Goal: Information Seeking & Learning: Learn about a topic

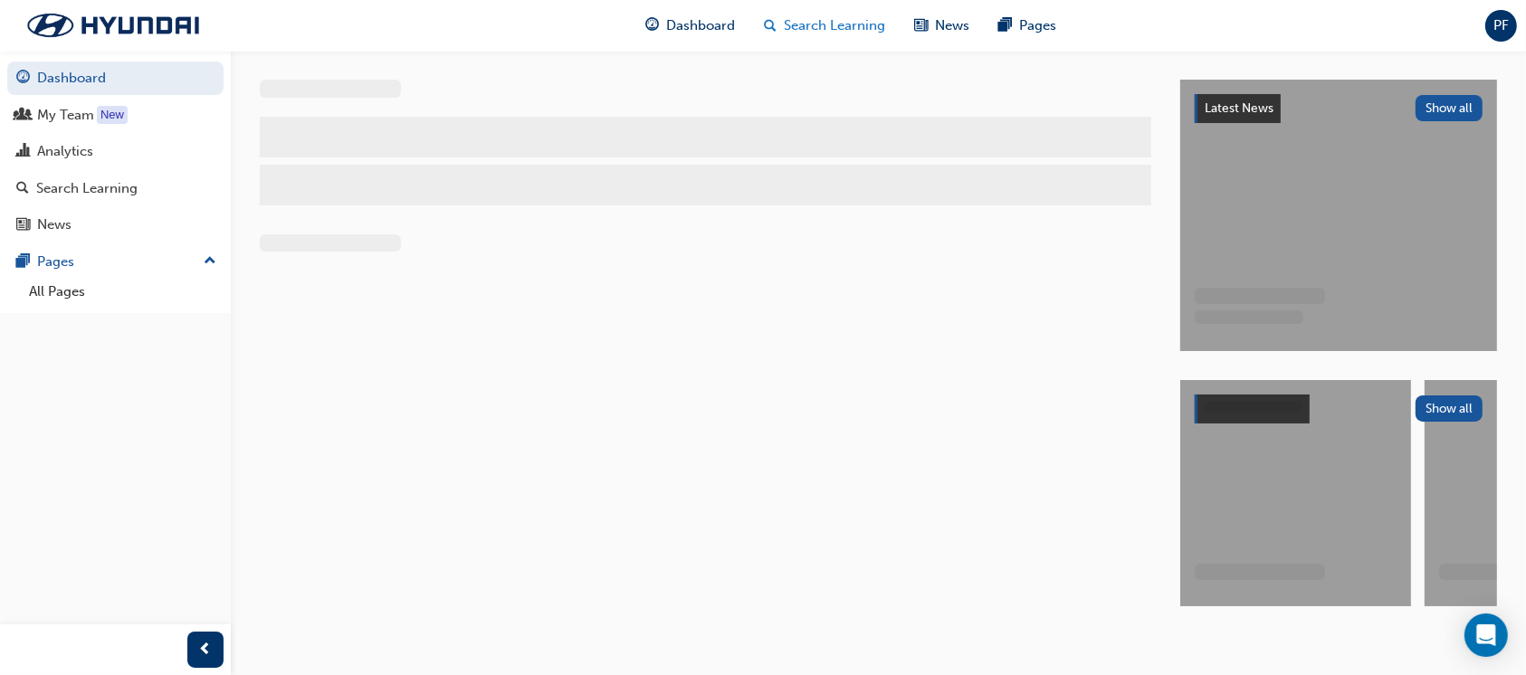
click at [874, 18] on span "Search Learning" at bounding box center [835, 25] width 101 height 21
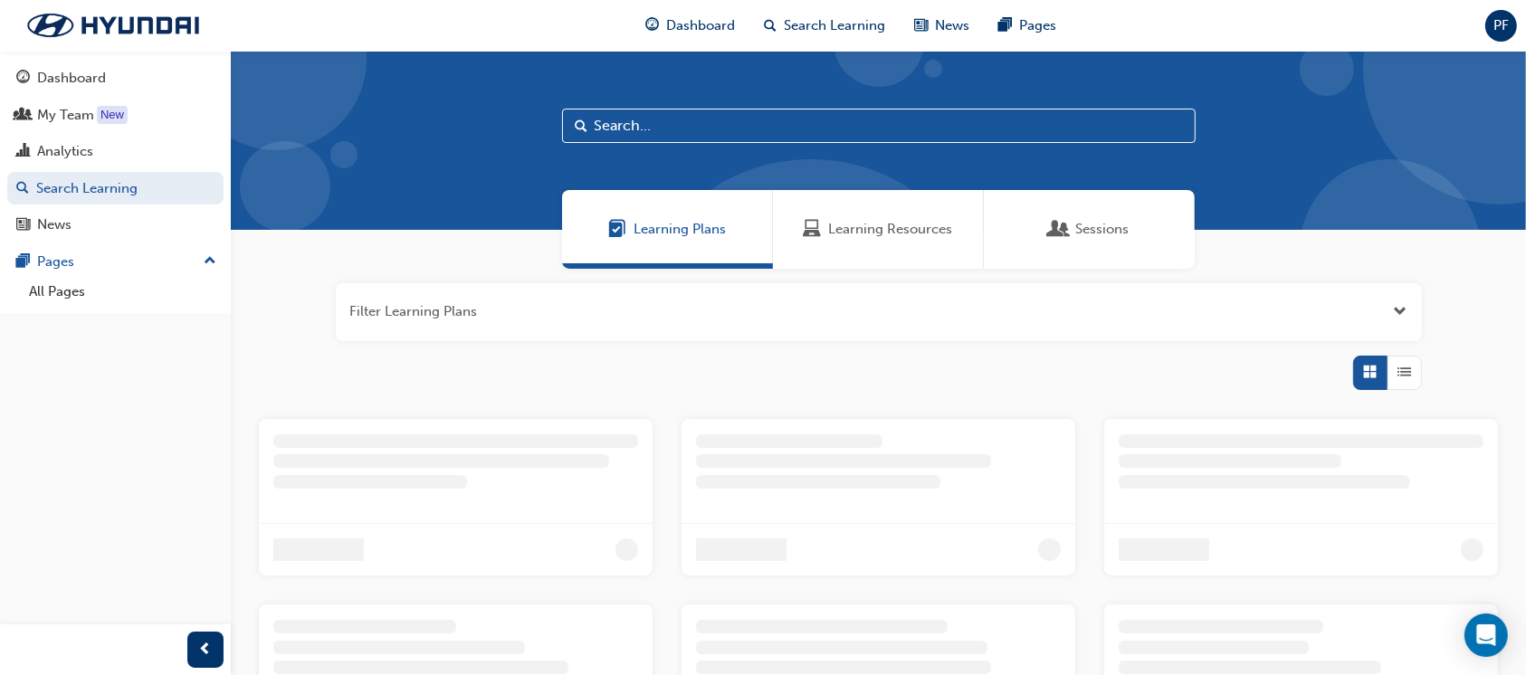
click at [882, 241] on div "Learning Resources" at bounding box center [878, 229] width 211 height 79
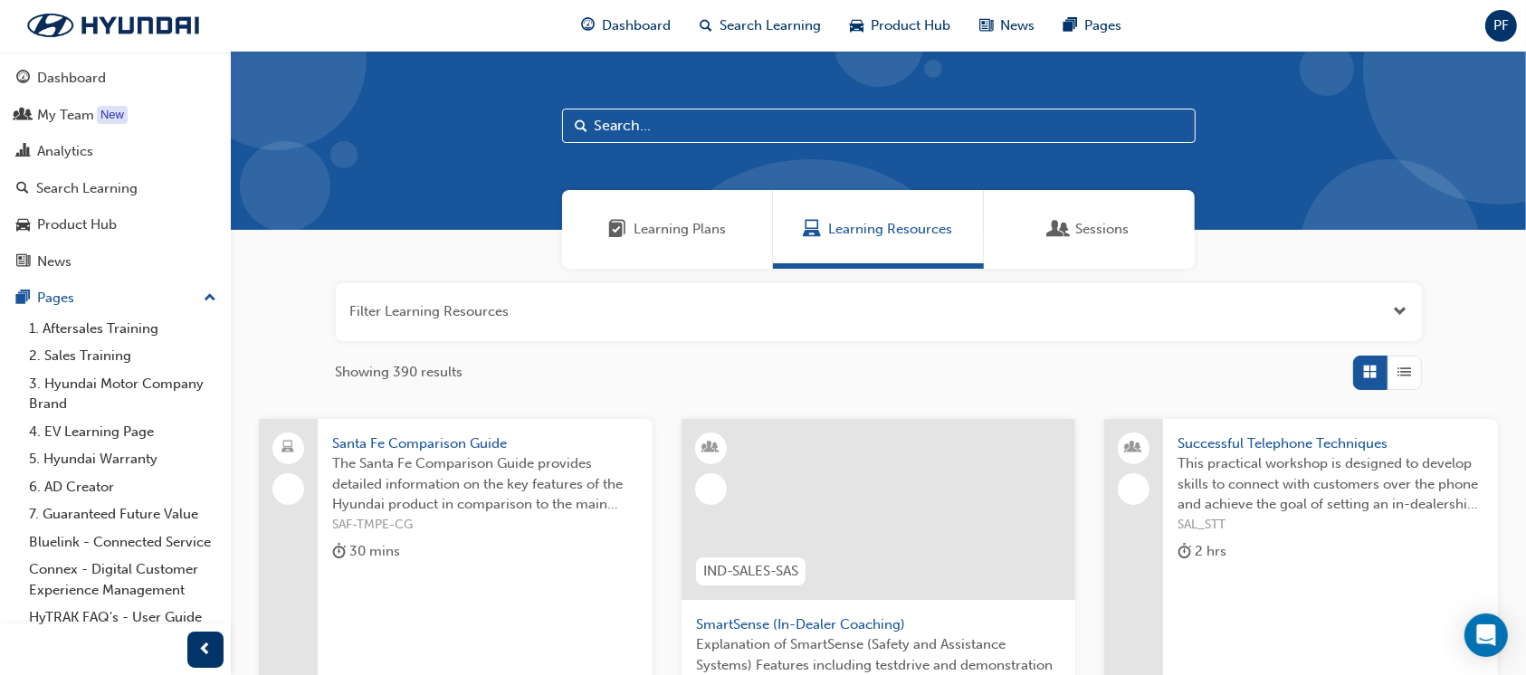
click at [623, 128] on input "text" at bounding box center [879, 126] width 634 height 34
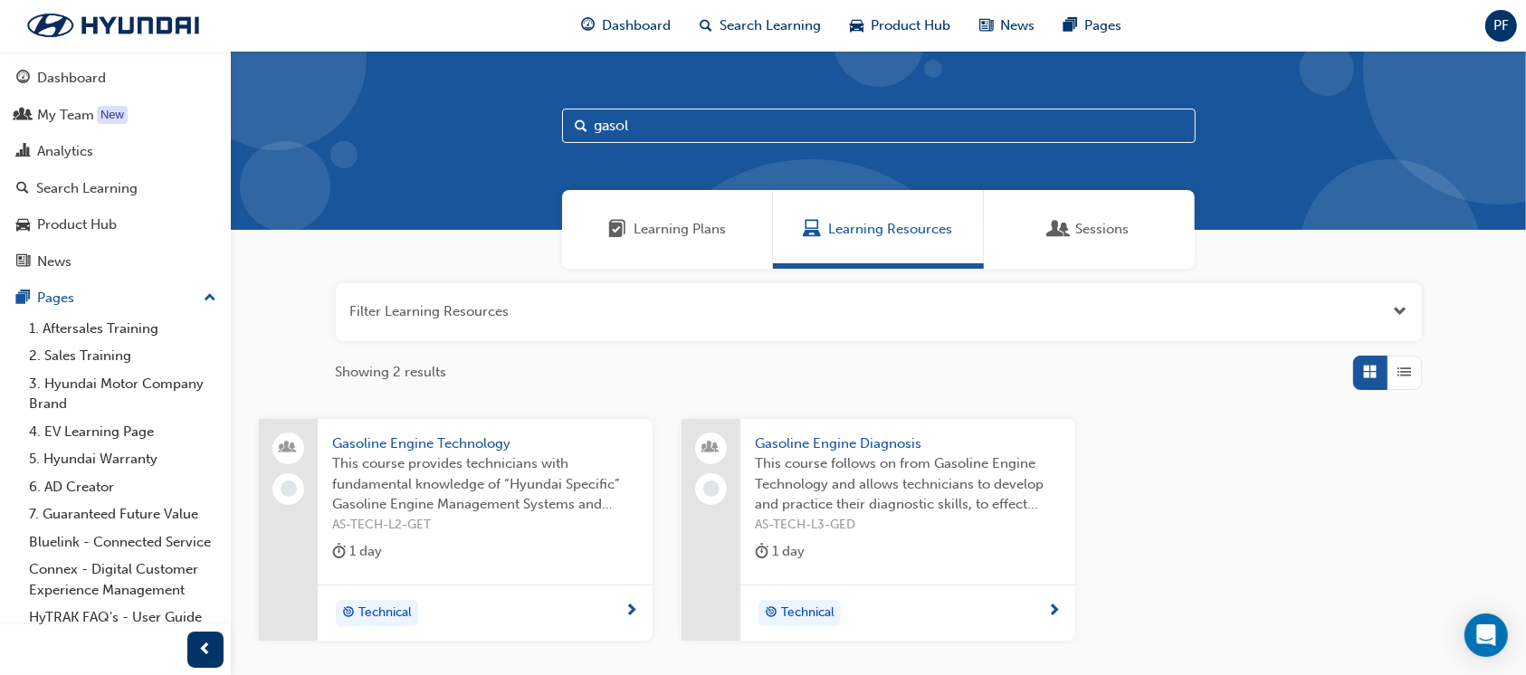
type input "gasol"
click at [461, 450] on span "Gasoline Engine Technology" at bounding box center [485, 444] width 306 height 21
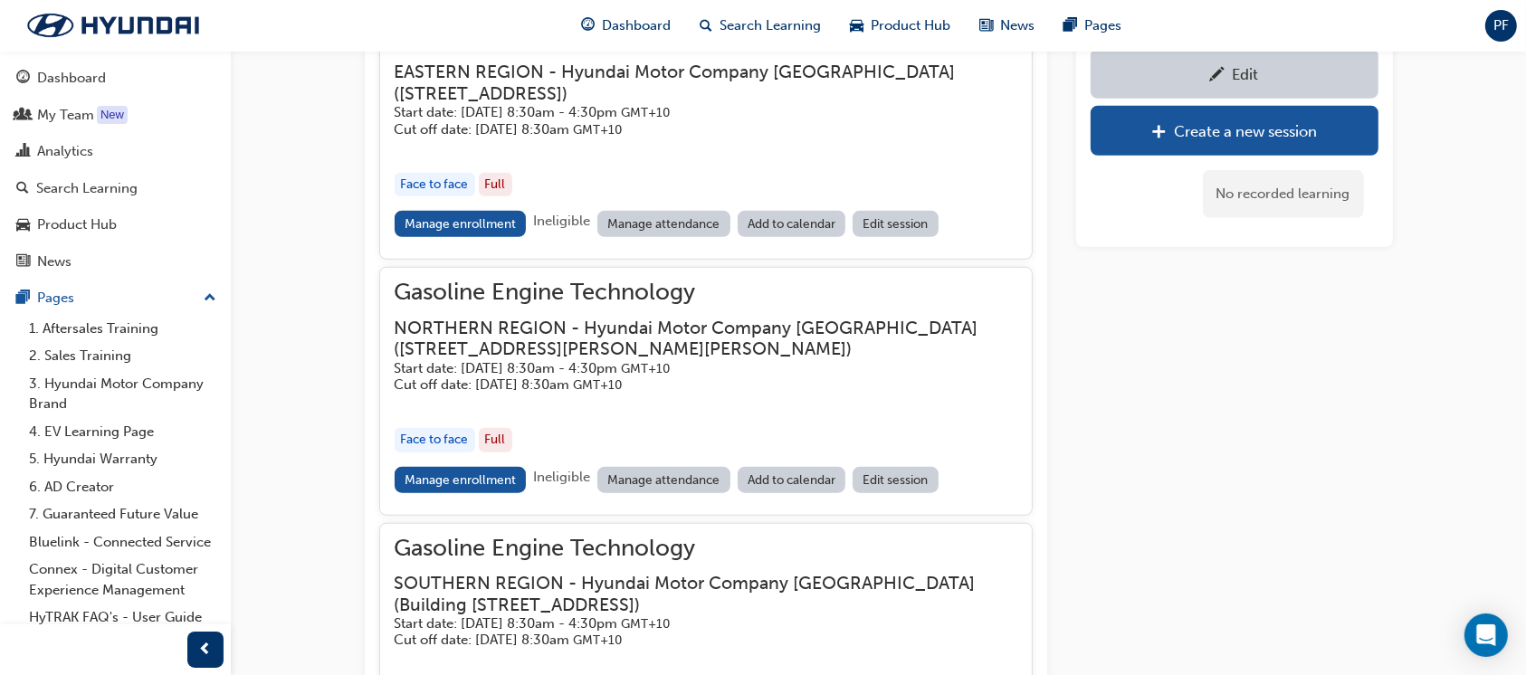
scroll to position [1650, 0]
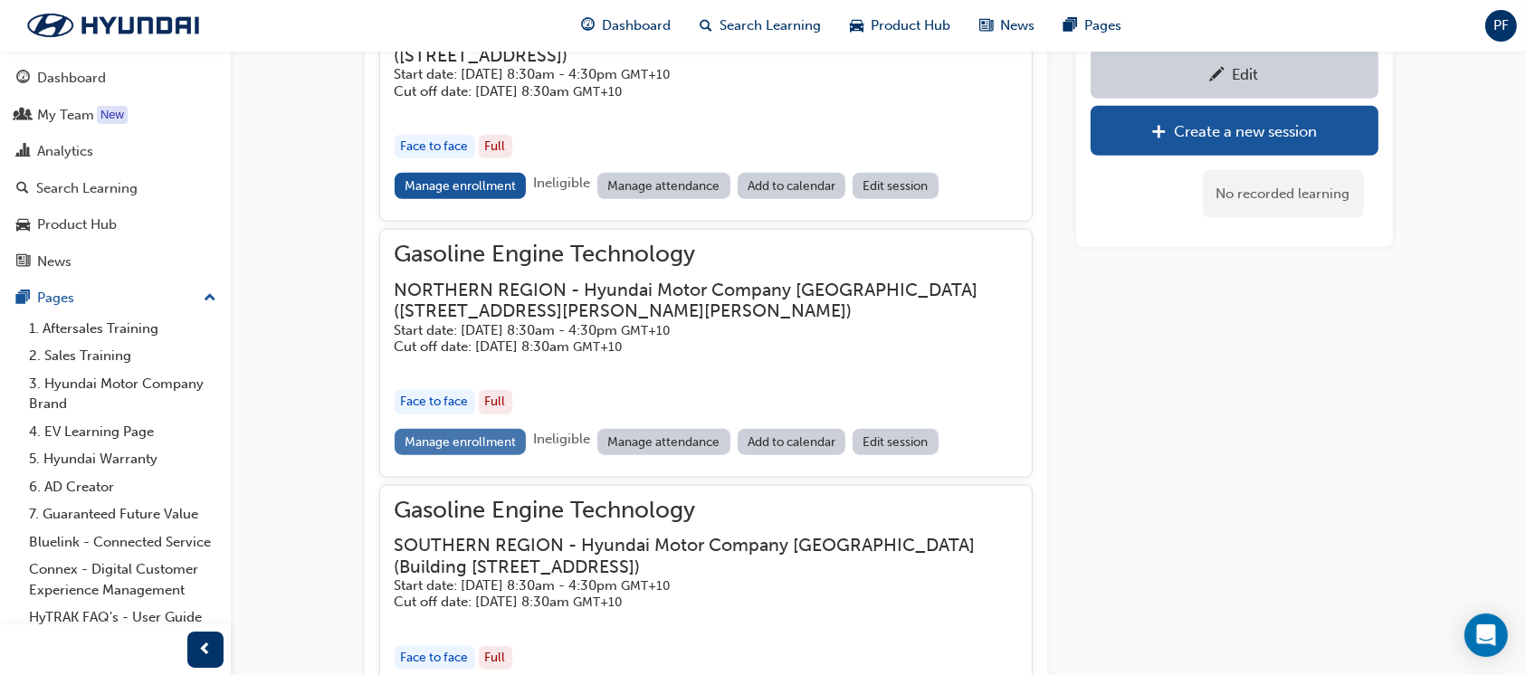
click at [471, 442] on link "Manage enrollment" at bounding box center [461, 442] width 132 height 26
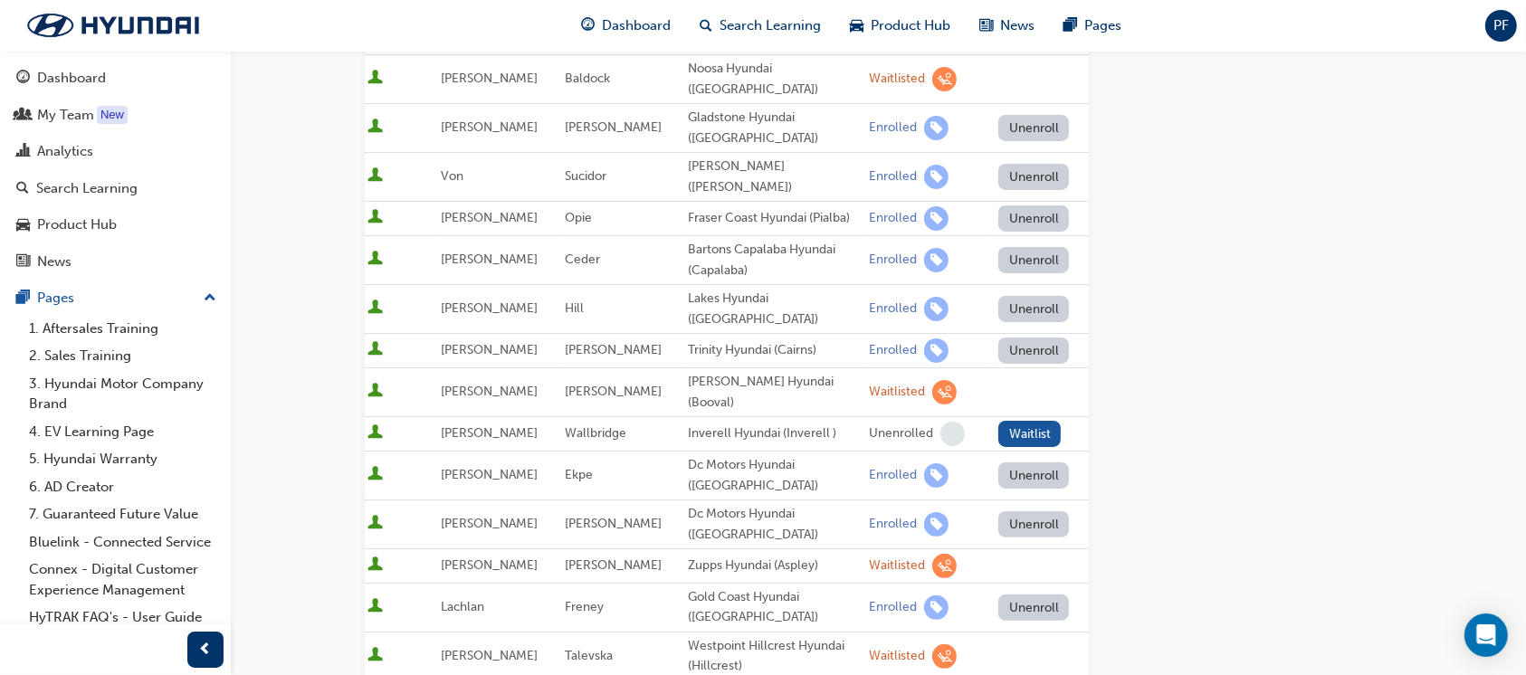
scroll to position [120, 0]
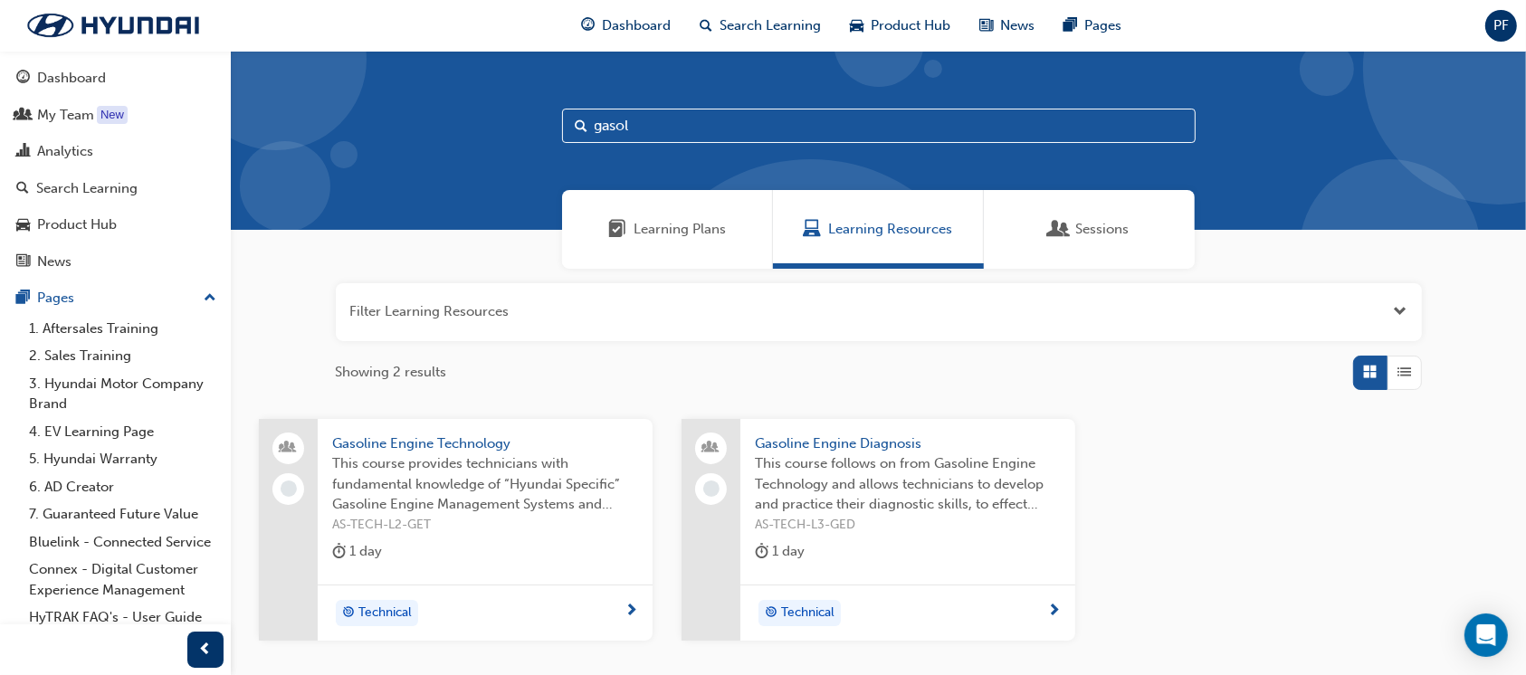
drag, startPoint x: 649, startPoint y: 125, endPoint x: 529, endPoint y: 127, distance: 120.4
click at [529, 127] on div "gasol" at bounding box center [878, 140] width 1295 height 179
type input "dies"
click at [449, 443] on span "Diesel Engine Technology" at bounding box center [485, 444] width 306 height 21
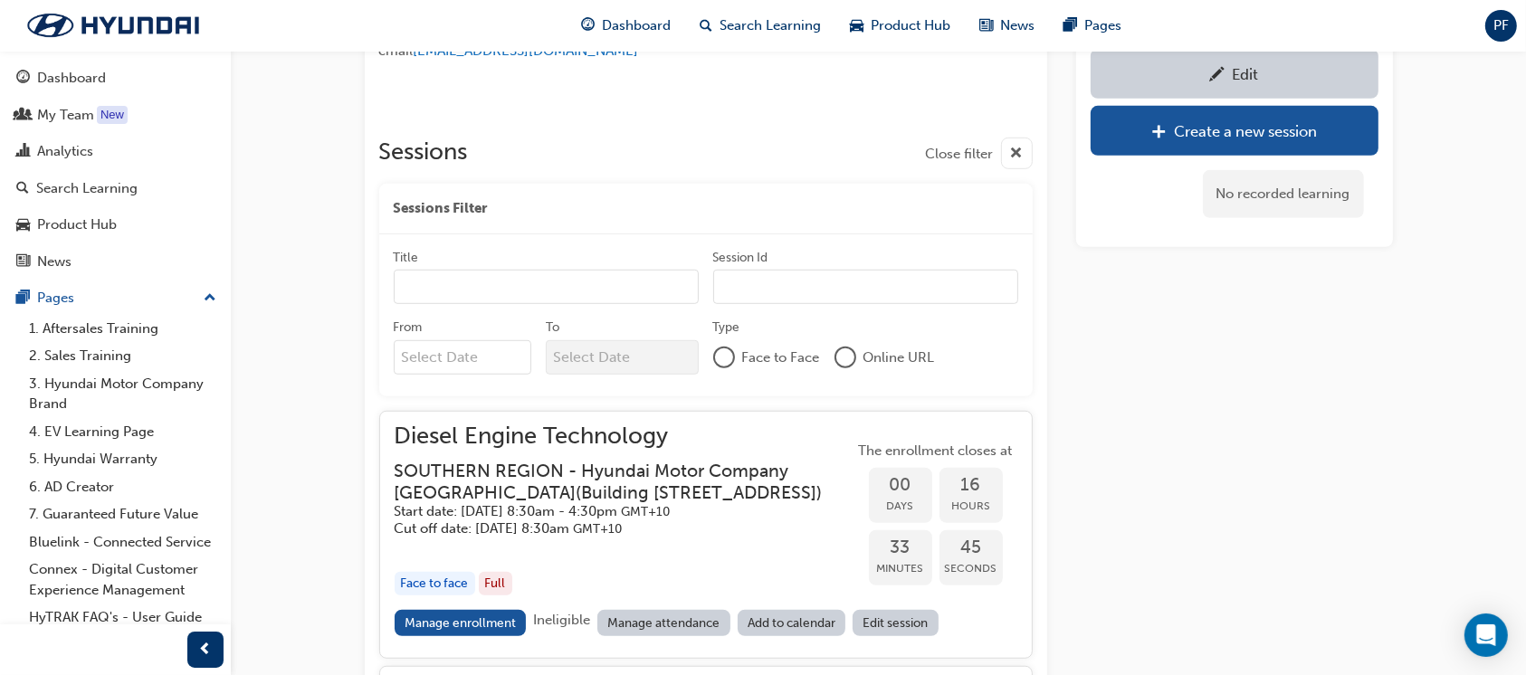
scroll to position [1472, 0]
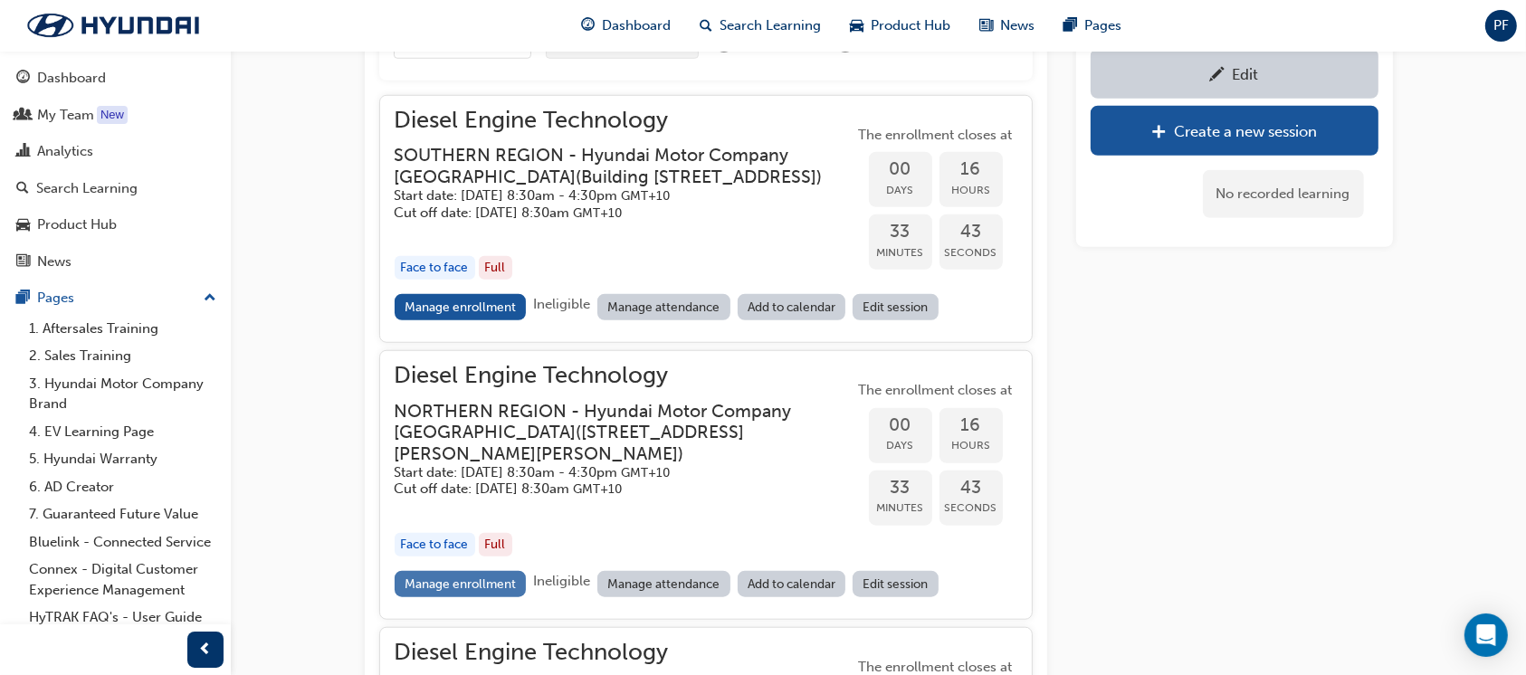
click at [485, 597] on link "Manage enrollment" at bounding box center [461, 584] width 132 height 26
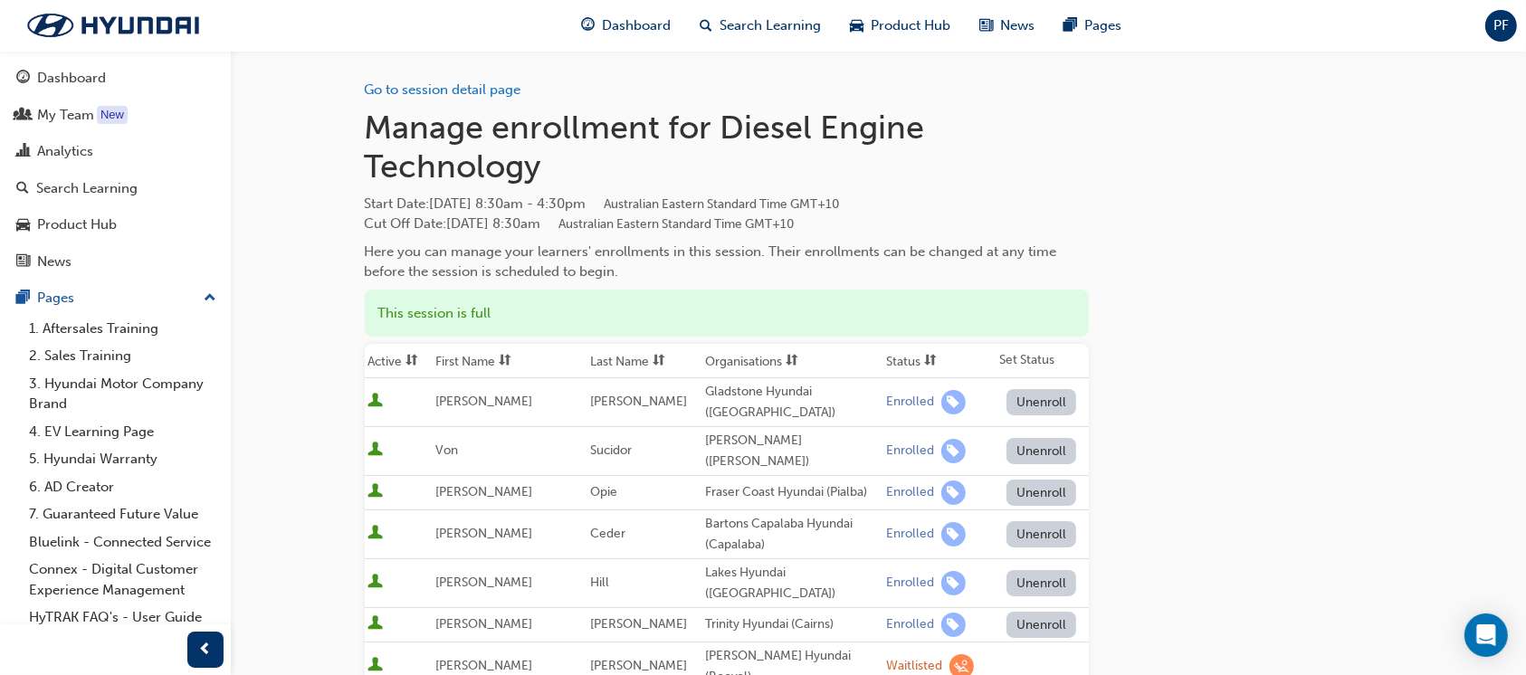
scroll to position [1472, 0]
